Goal: Find specific page/section: Find specific page/section

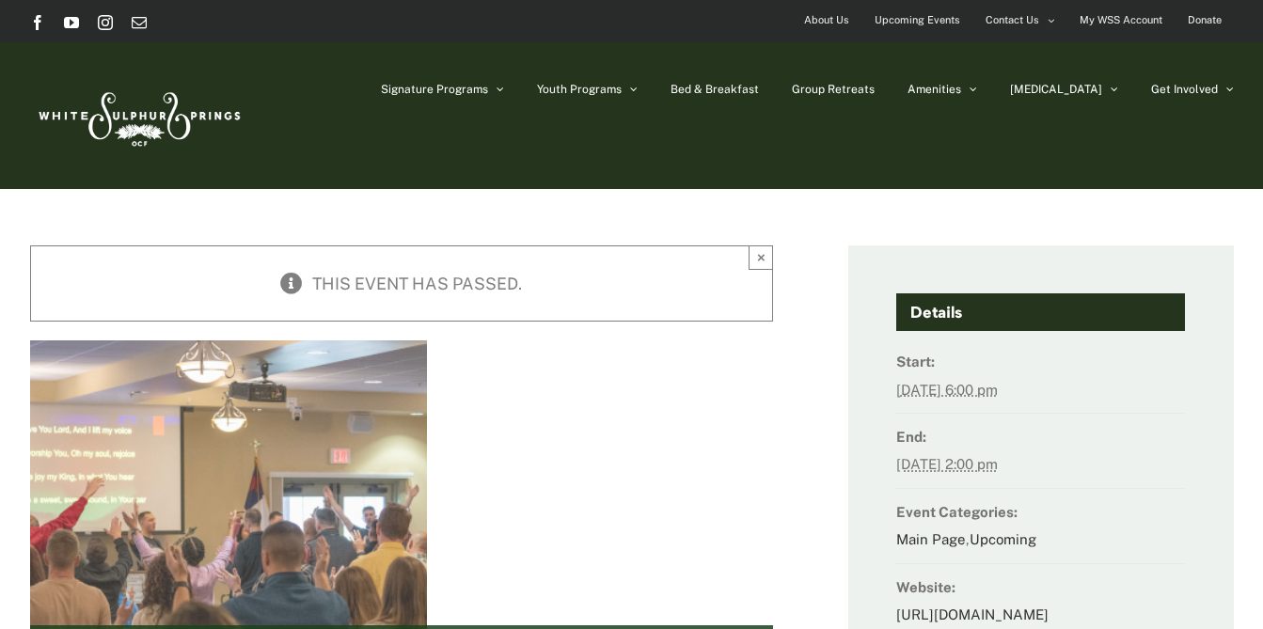
click at [679, 458] on div at bounding box center [401, 529] width 818 height 414
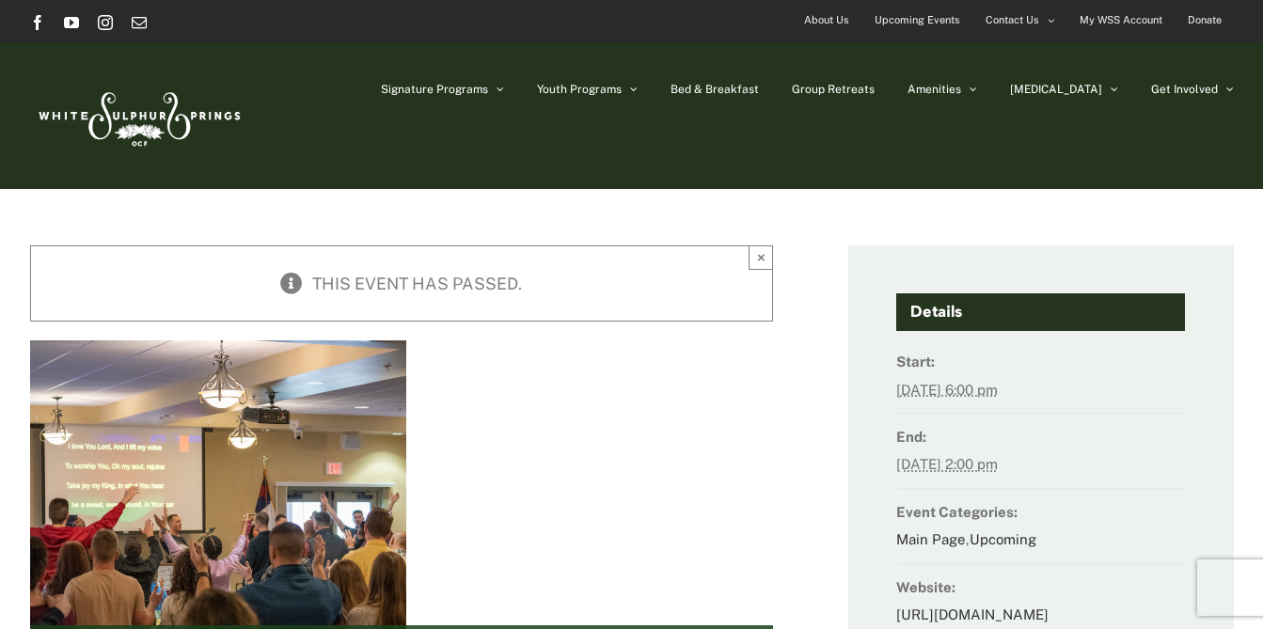
click at [156, 119] on img at bounding box center [138, 115] width 216 height 88
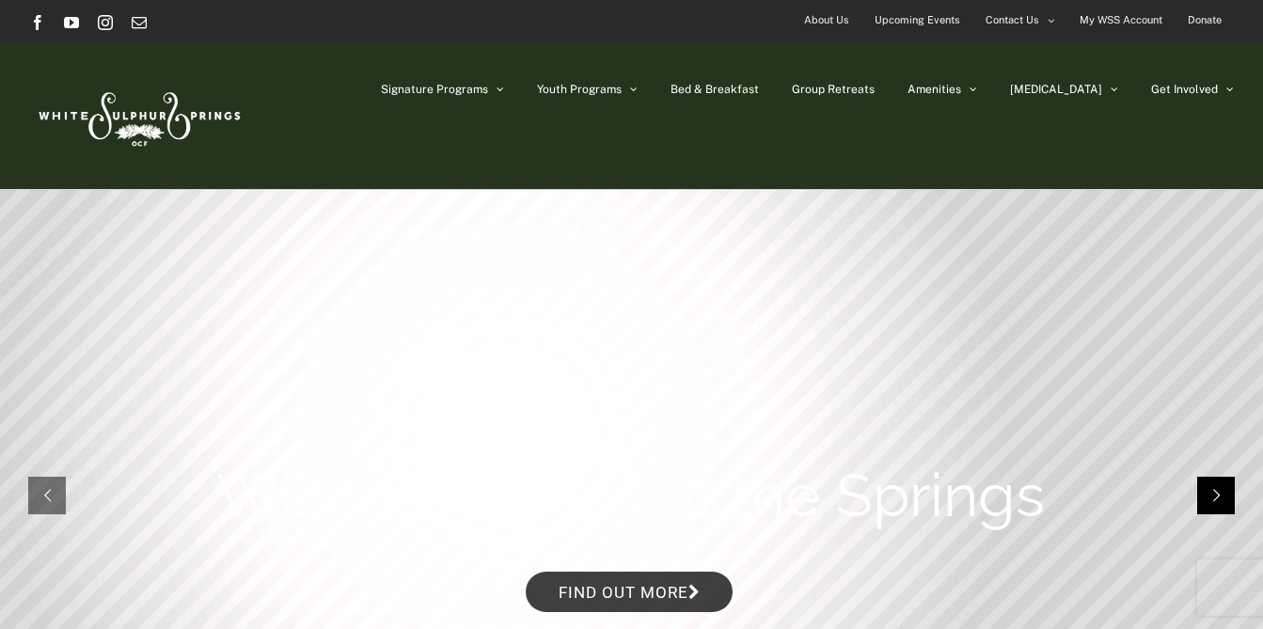
click at [1213, 502] on rs-arrow at bounding box center [1217, 496] width 38 height 38
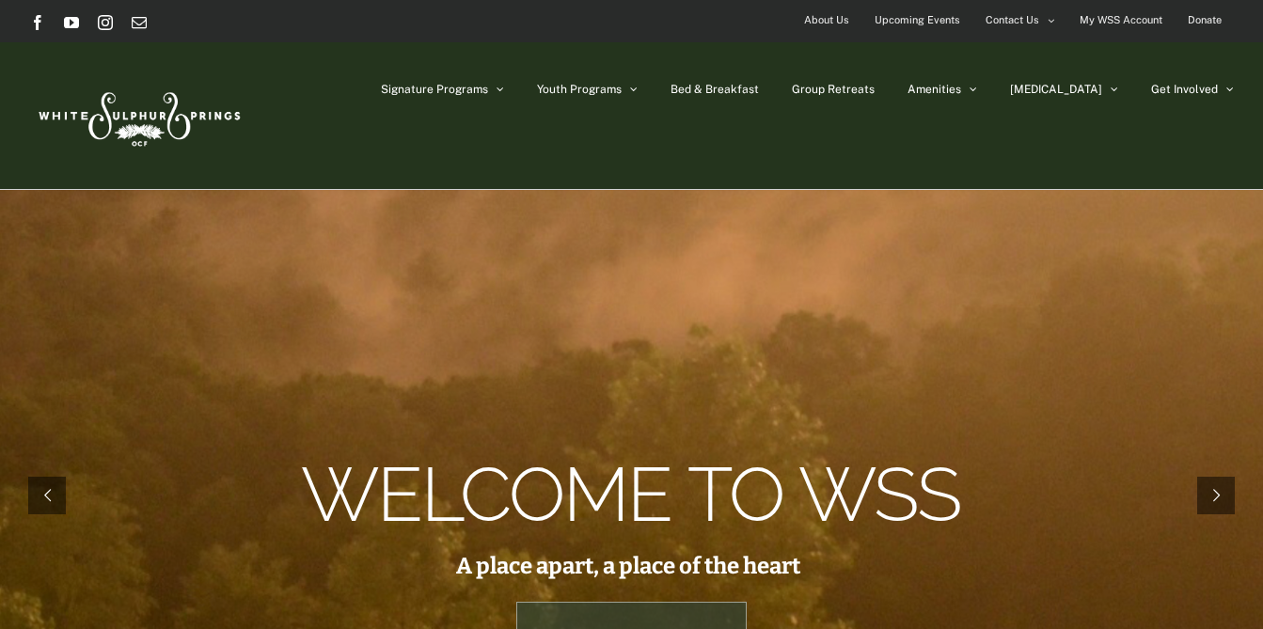
click at [1134, 20] on span "My WSS Account" at bounding box center [1121, 20] width 83 height 27
